Goal: Find contact information: Find contact information

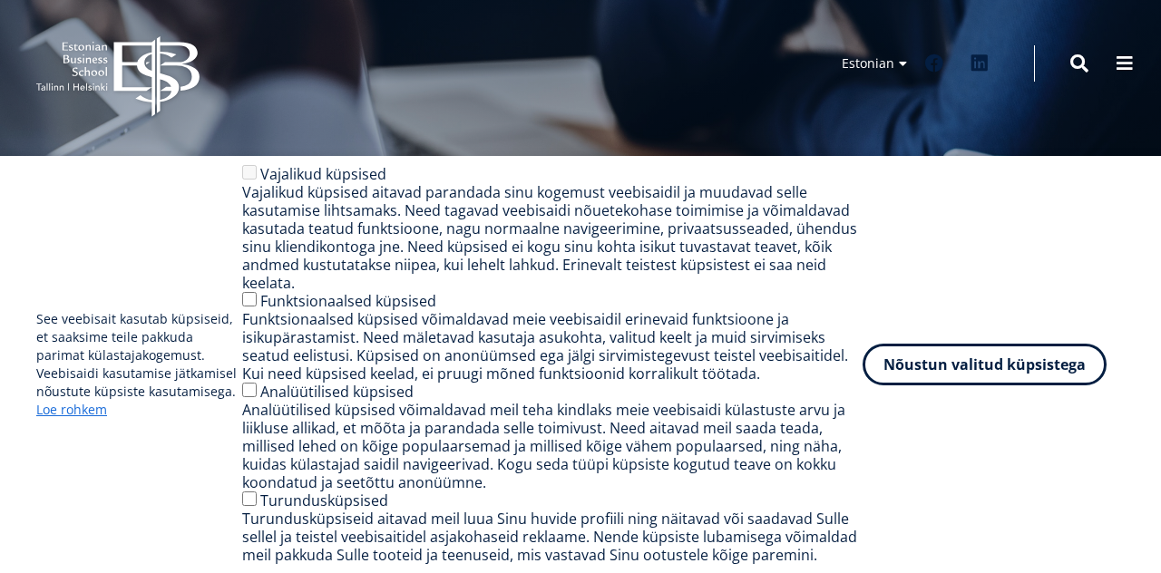
click at [871, 66] on li "Estonian Estonian English" at bounding box center [824, 63] width 181 height 36
click at [870, 97] on link "English" at bounding box center [870, 90] width 91 height 26
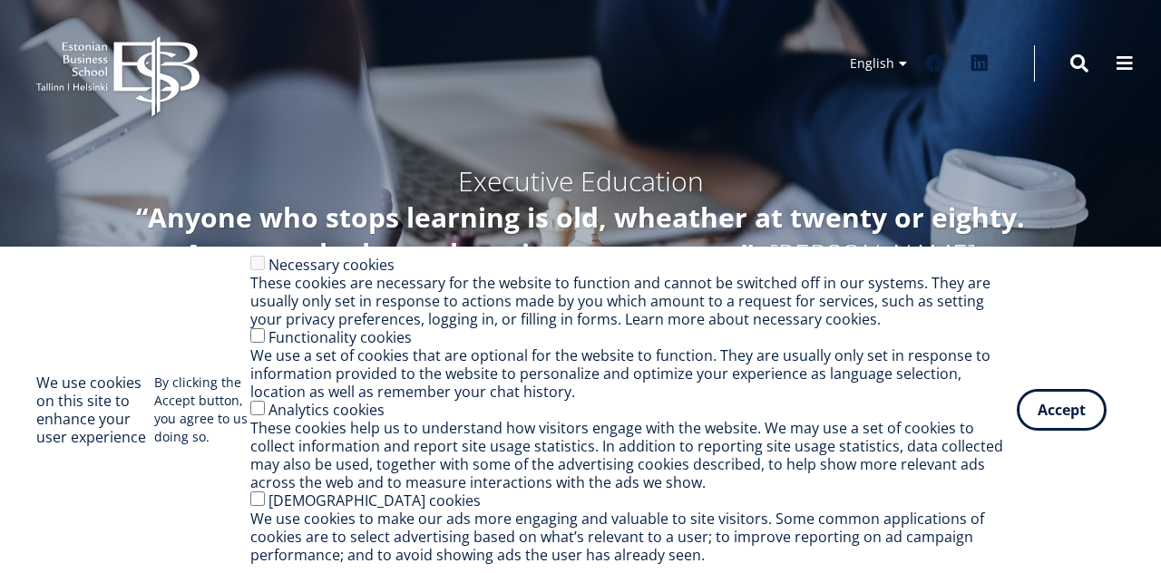
click at [1075, 399] on button "Accept" at bounding box center [1061, 410] width 90 height 42
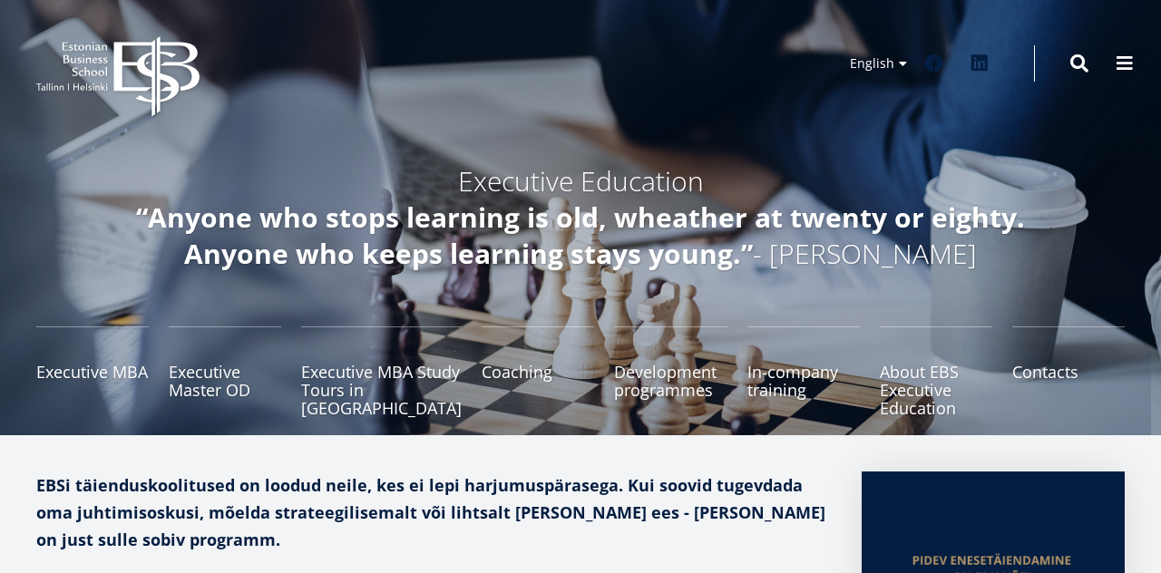
click at [1054, 383] on link "Contacts" at bounding box center [1068, 371] width 112 height 91
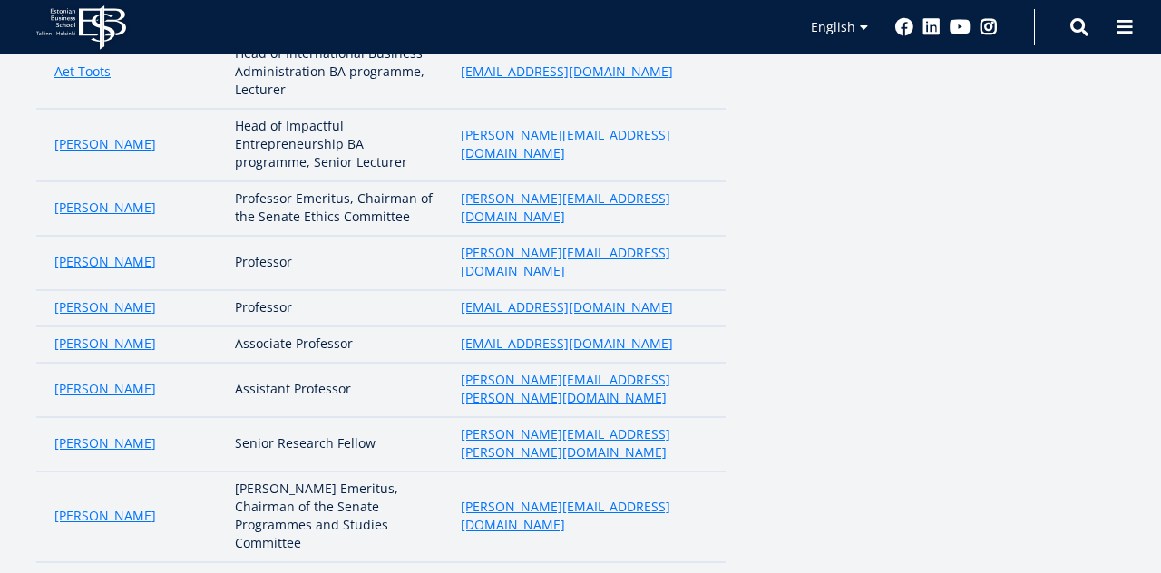
scroll to position [893, 0]
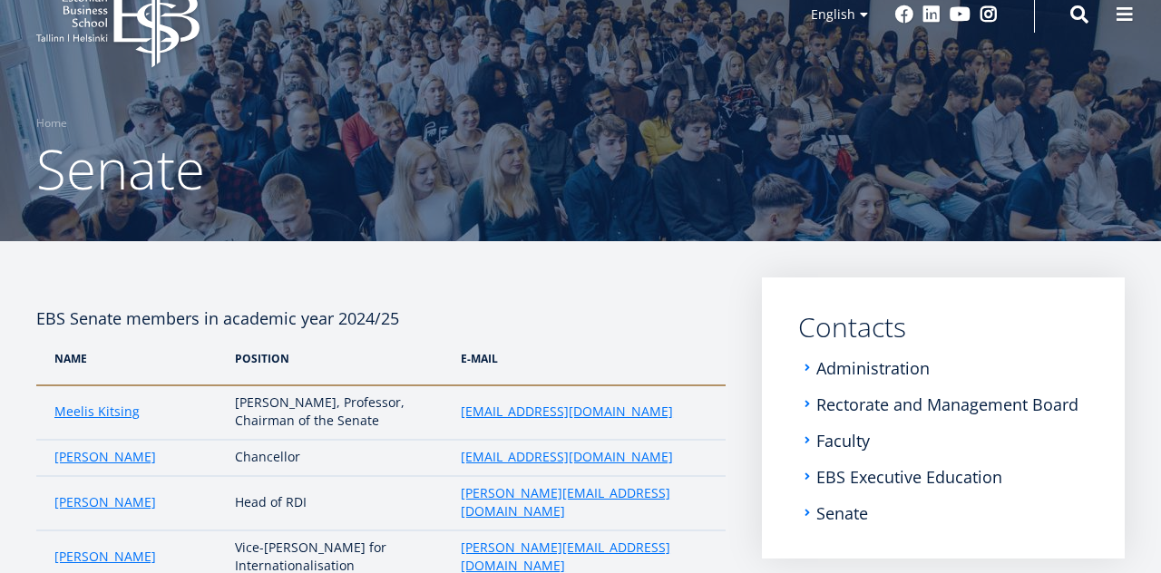
scroll to position [38, 0]
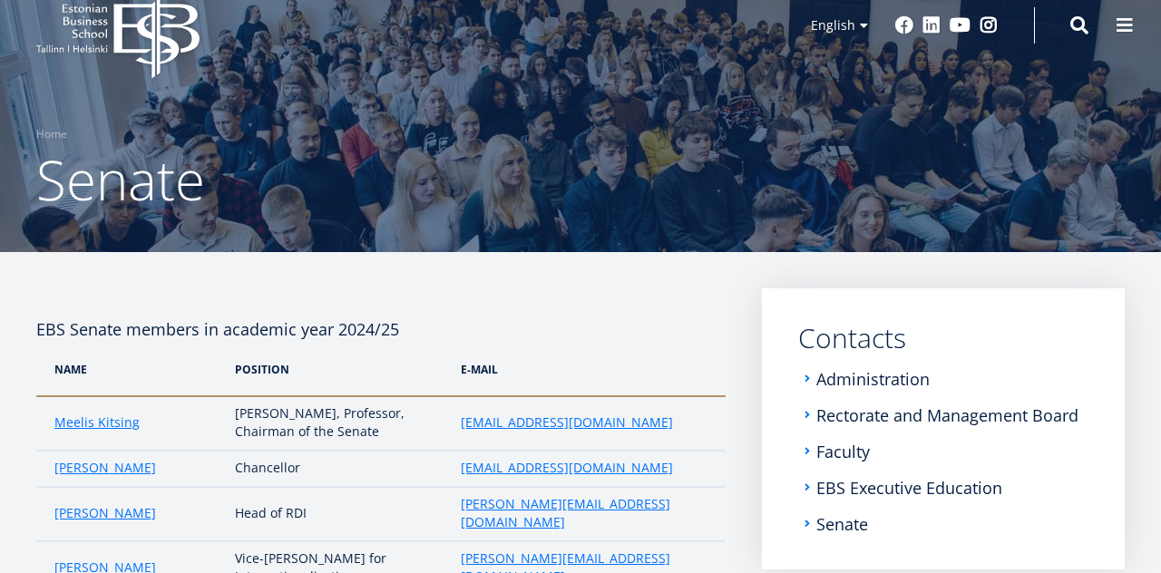
click at [930, 480] on link "EBS Executive Education" at bounding box center [909, 488] width 186 height 18
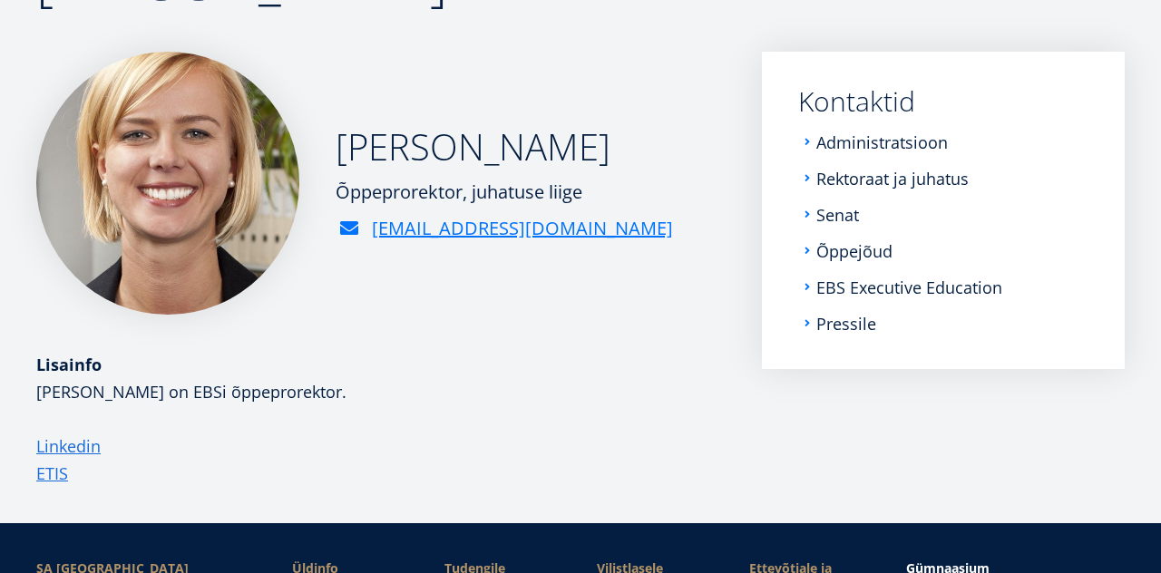
scroll to position [224, 0]
